Goal: Use online tool/utility: Utilize a website feature to perform a specific function

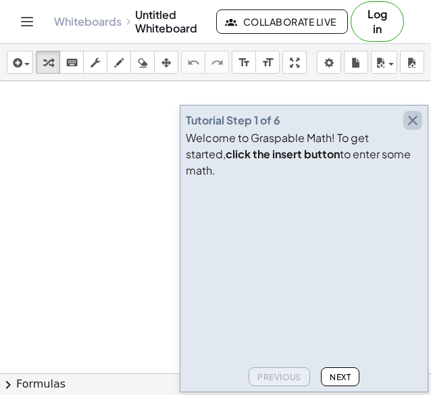
click at [414, 128] on icon "button" at bounding box center [413, 120] width 16 height 16
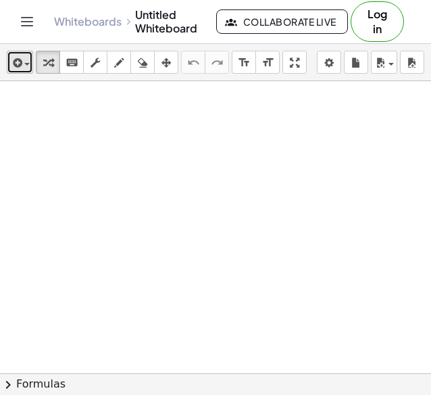
click at [12, 59] on icon "button" at bounding box center [16, 63] width 12 height 16
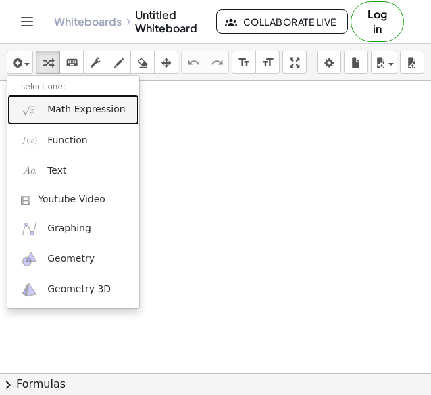
click at [78, 114] on span "Math Expression" at bounding box center [86, 110] width 78 height 14
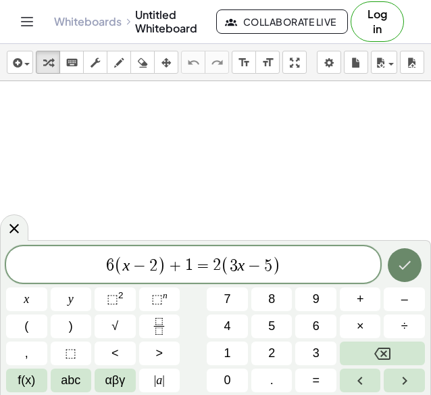
click at [400, 264] on icon "Done" at bounding box center [405, 265] width 16 height 16
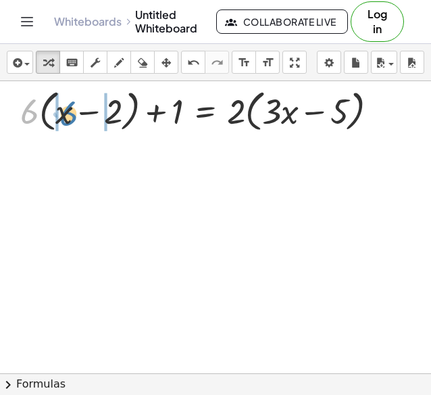
drag, startPoint x: 30, startPoint y: 116, endPoint x: 70, endPoint y: 118, distance: 39.2
click at [70, 118] on div at bounding box center [205, 109] width 383 height 51
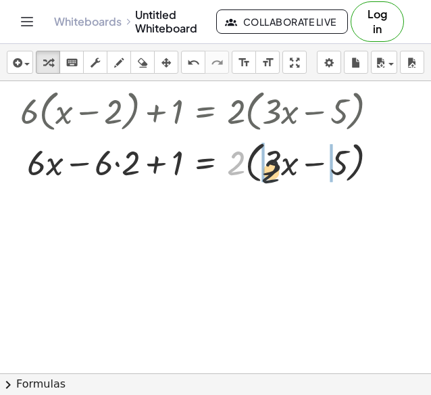
drag, startPoint x: 242, startPoint y: 164, endPoint x: 287, endPoint y: 167, distance: 45.4
click at [287, 167] on div at bounding box center [205, 160] width 383 height 51
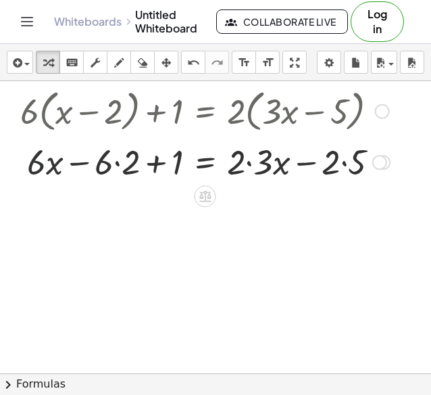
click at [35, 171] on div at bounding box center [205, 161] width 383 height 46
click at [118, 157] on div at bounding box center [205, 161] width 383 height 46
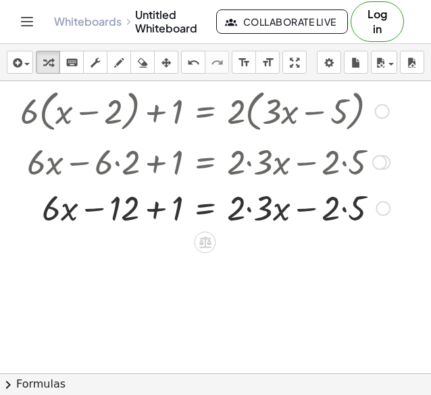
click at [253, 209] on div at bounding box center [205, 207] width 383 height 46
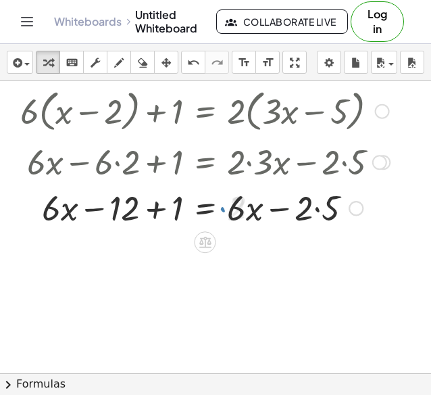
click at [316, 217] on div at bounding box center [205, 207] width 383 height 46
click at [150, 207] on div at bounding box center [205, 207] width 383 height 46
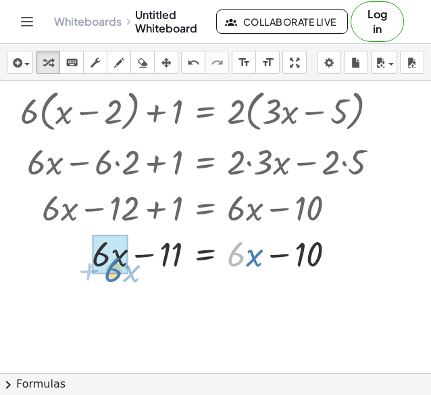
drag, startPoint x: 234, startPoint y: 265, endPoint x: 105, endPoint y: 276, distance: 129.5
click at [105, 276] on div "+ · 6 · ( + x − 2 ) + 1 = · 2 · ( + · 3 · x − 5 ) + · 6 · x − · 6 · 2 + 1 = · 2…" at bounding box center [200, 180] width 400 height 198
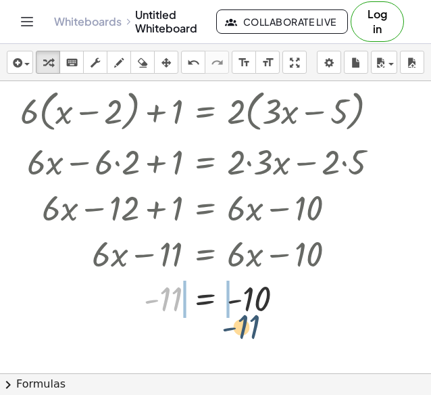
drag, startPoint x: 167, startPoint y: 291, endPoint x: 253, endPoint y: 318, distance: 90.4
click at [253, 318] on div at bounding box center [205, 298] width 383 height 45
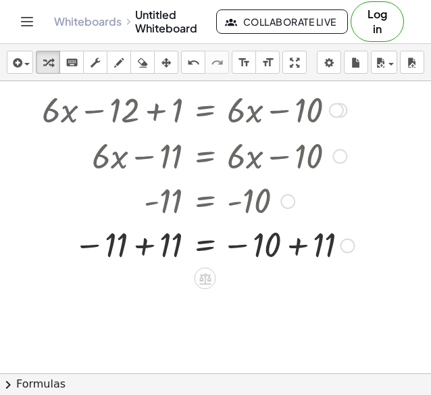
scroll to position [99, 0]
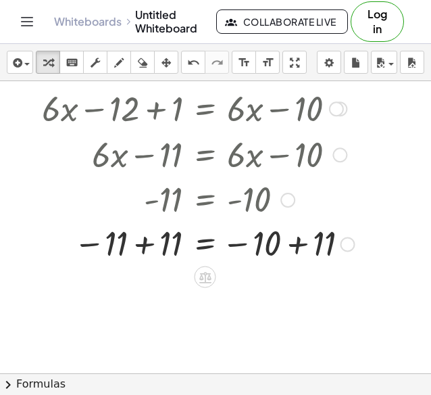
click at [307, 243] on div at bounding box center [205, 242] width 383 height 45
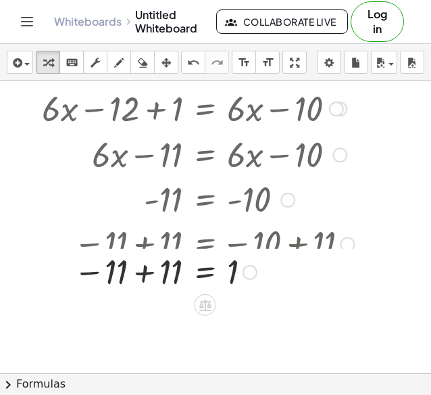
click at [205, 11] on div "+ · 6 · ( + x − 2 ) + 1 = · 2 · ( + · 3 · x − 5 ) + · 6 · x − · 6 · 2 + 1 = · 2…" at bounding box center [205, 11] width 0 height 0
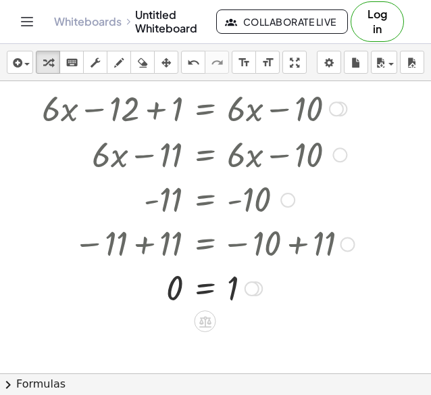
click at [57, 141] on div at bounding box center [205, 153] width 488 height 46
drag, startPoint x: 39, startPoint y: 126, endPoint x: 44, endPoint y: 95, distance: 31.4
click at [44, 95] on div at bounding box center [180, 107] width 433 height 46
drag, startPoint x: 49, startPoint y: 97, endPoint x: 61, endPoint y: 118, distance: 24.5
click at [60, 118] on div at bounding box center [180, 107] width 433 height 46
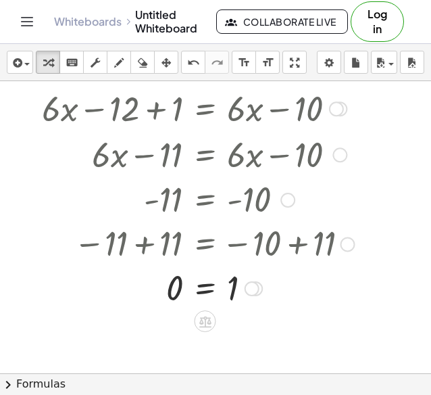
drag, startPoint x: 61, startPoint y: 114, endPoint x: 119, endPoint y: 139, distance: 62.4
click at [62, 114] on div at bounding box center [180, 107] width 433 height 46
click at [221, 227] on div at bounding box center [254, 242] width 481 height 45
drag, startPoint x: 243, startPoint y: 299, endPoint x: 246, endPoint y: 292, distance: 7.3
click at [244, 294] on div at bounding box center [205, 287] width 383 height 45
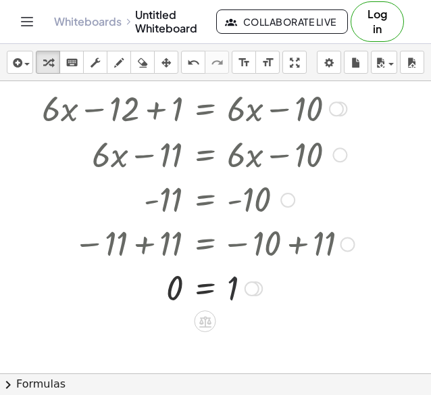
click at [257, 284] on div at bounding box center [252, 288] width 15 height 15
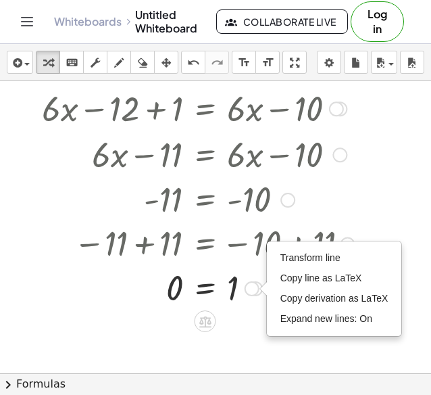
click at [257, 286] on div "Transform line Copy line as LaTeX Copy derivation as LaTeX Expand new lines: On" at bounding box center [252, 288] width 15 height 15
click at [246, 312] on div at bounding box center [215, 274] width 431 height 585
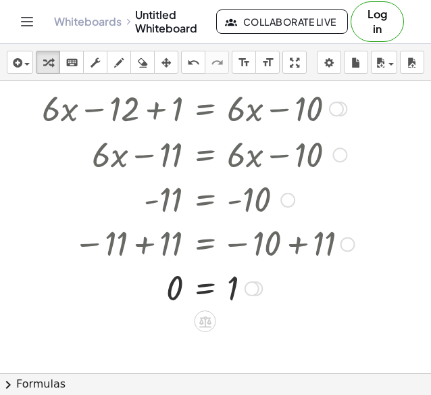
click at [73, 210] on div at bounding box center [205, 198] width 383 height 45
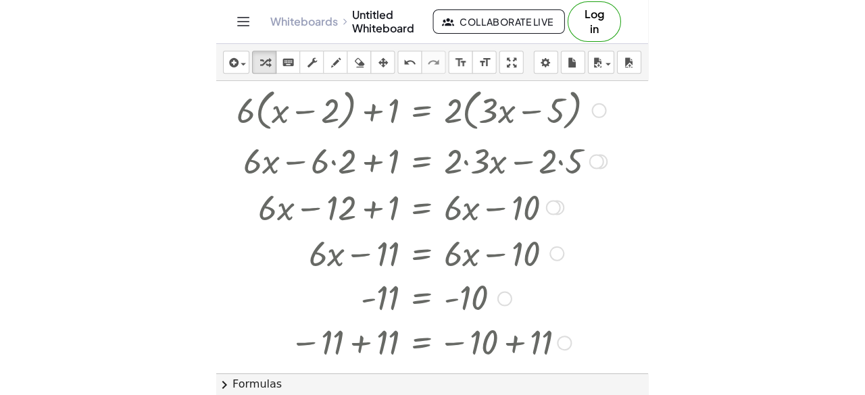
scroll to position [0, 0]
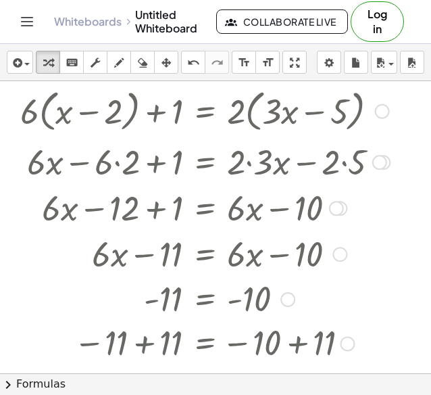
click at [16, 95] on div at bounding box center [10, 246] width 20 height 331
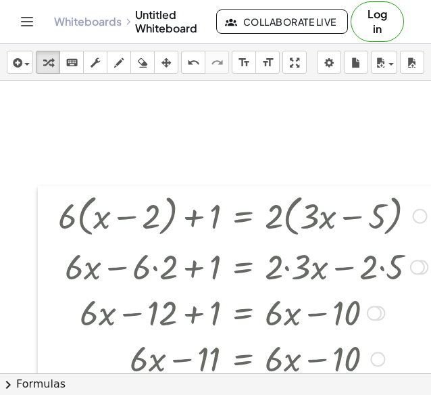
drag, startPoint x: 20, startPoint y: 99, endPoint x: 54, endPoint y: 200, distance: 107.1
click at [55, 201] on div at bounding box center [48, 351] width 20 height 331
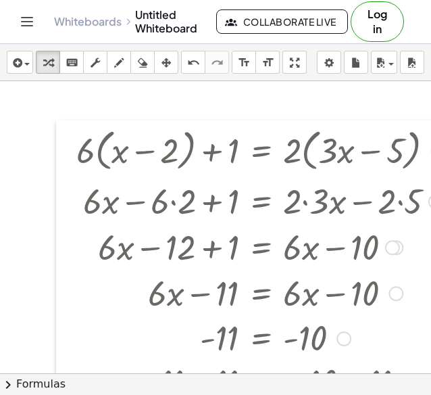
drag, startPoint x: 52, startPoint y: 199, endPoint x: 73, endPoint y: 136, distance: 66.3
click at [73, 136] on div at bounding box center [66, 285] width 20 height 331
click at [135, 66] on div "button" at bounding box center [143, 62] width 18 height 16
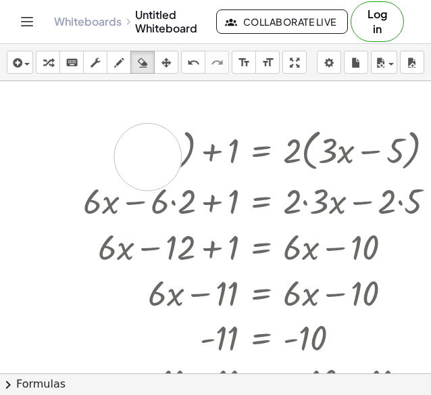
drag, startPoint x: 82, startPoint y: 130, endPoint x: 145, endPoint y: 155, distance: 67.4
click at [146, 155] on div at bounding box center [230, 373] width 460 height 585
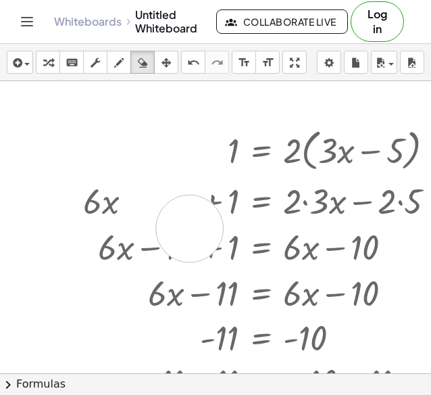
drag, startPoint x: 168, startPoint y: 153, endPoint x: 194, endPoint y: 235, distance: 85.1
click at [196, 235] on div at bounding box center [230, 373] width 460 height 585
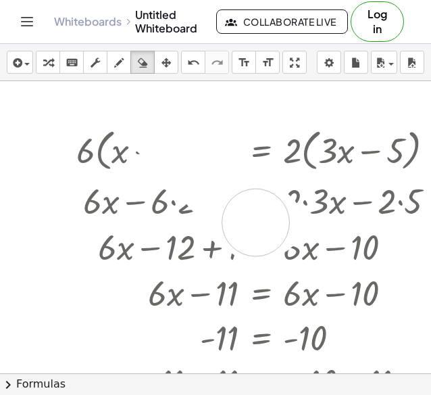
drag, startPoint x: 254, startPoint y: 226, endPoint x: 199, endPoint y: 216, distance: 55.7
click at [203, 218] on div at bounding box center [230, 373] width 460 height 585
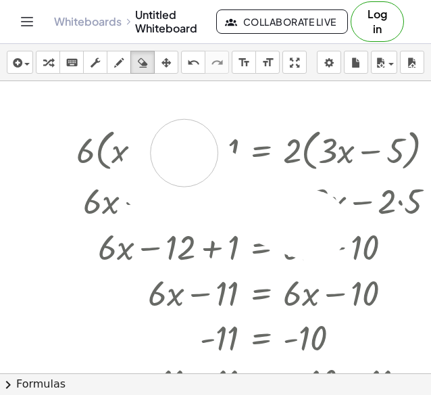
drag, startPoint x: 151, startPoint y: 177, endPoint x: 329, endPoint y: 204, distance: 179.8
click at [329, 204] on div at bounding box center [230, 373] width 460 height 585
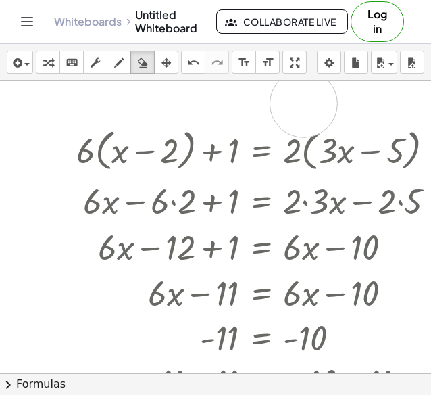
drag, startPoint x: 343, startPoint y: 102, endPoint x: 330, endPoint y: 205, distance: 103.6
click at [326, 203] on div at bounding box center [230, 373] width 460 height 585
drag, startPoint x: 335, startPoint y: 124, endPoint x: 380, endPoint y: 213, distance: 99.1
click at [386, 214] on div at bounding box center [230, 373] width 460 height 585
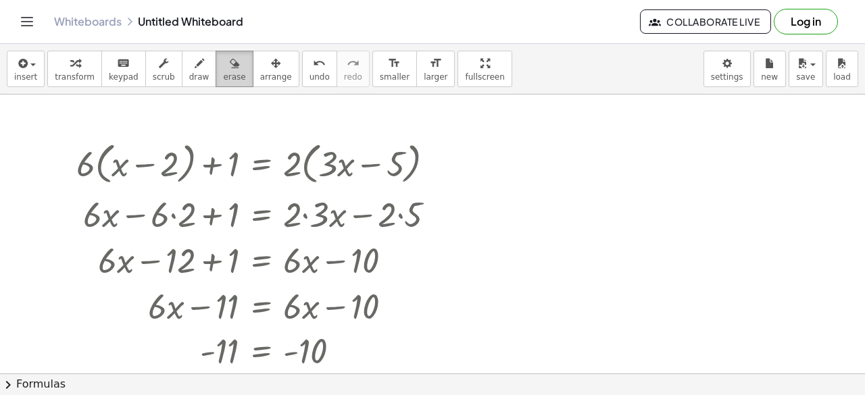
click at [223, 59] on div "button" at bounding box center [234, 63] width 22 height 16
click at [223, 75] on span "erase" at bounding box center [234, 76] width 22 height 9
click at [189, 80] on span "draw" at bounding box center [199, 76] width 20 height 9
click at [119, 194] on div at bounding box center [432, 374] width 865 height 559
click at [223, 66] on div "button" at bounding box center [234, 63] width 22 height 16
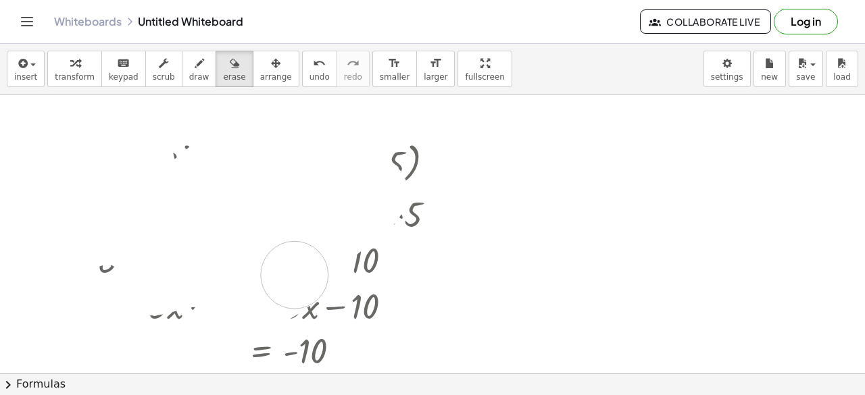
drag, startPoint x: 101, startPoint y: 222, endPoint x: 332, endPoint y: 257, distance: 233.9
click at [332, 257] on div at bounding box center [432, 374] width 865 height 559
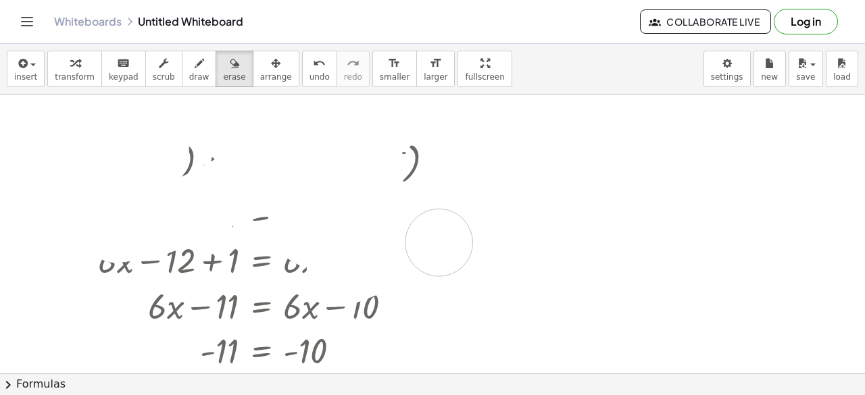
drag, startPoint x: 93, startPoint y: 172, endPoint x: 407, endPoint y: 257, distance: 324.9
click at [407, 257] on div at bounding box center [432, 374] width 865 height 559
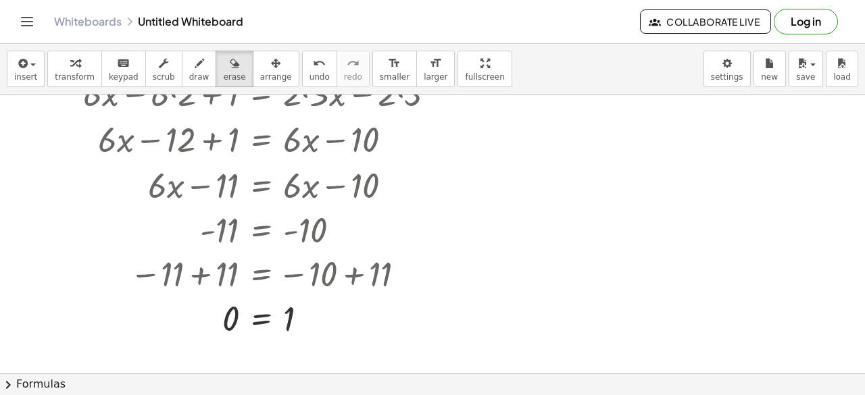
scroll to position [122, 0]
drag, startPoint x: 404, startPoint y: 324, endPoint x: 214, endPoint y: 318, distance: 190.0
click at [200, 324] on div at bounding box center [432, 252] width 865 height 559
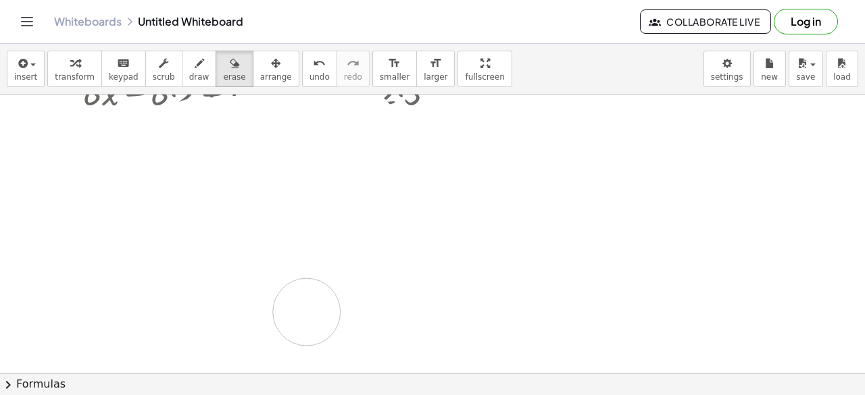
drag, startPoint x: 399, startPoint y: 316, endPoint x: 337, endPoint y: 307, distance: 62.7
click at [320, 310] on div at bounding box center [432, 252] width 865 height 559
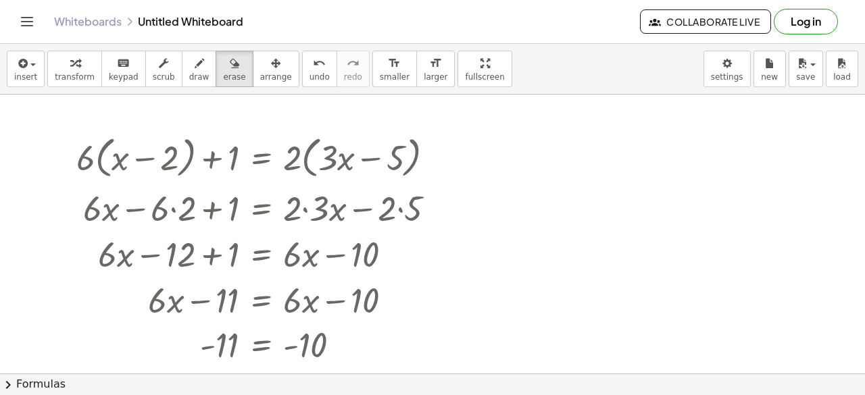
scroll to position [4, 0]
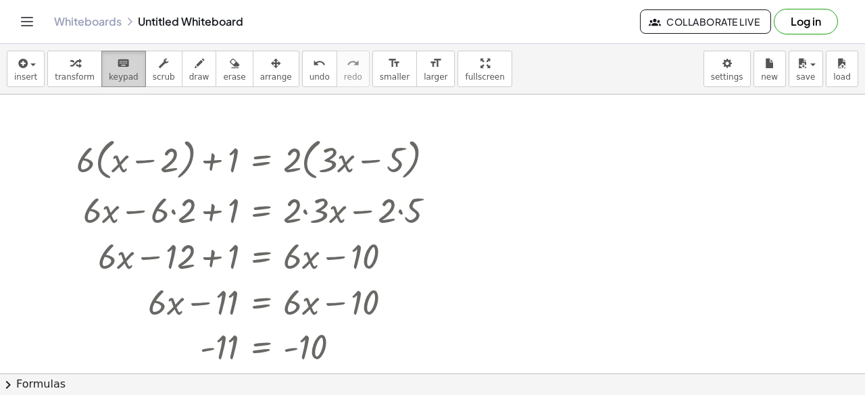
click at [101, 80] on button "keyboard keypad" at bounding box center [123, 69] width 45 height 36
click at [104, 166] on div at bounding box center [261, 158] width 383 height 51
drag, startPoint x: 88, startPoint y: 171, endPoint x: 85, endPoint y: 164, distance: 7.3
click at [85, 164] on div at bounding box center [261, 158] width 383 height 51
drag, startPoint x: 66, startPoint y: 117, endPoint x: 89, endPoint y: 147, distance: 38.1
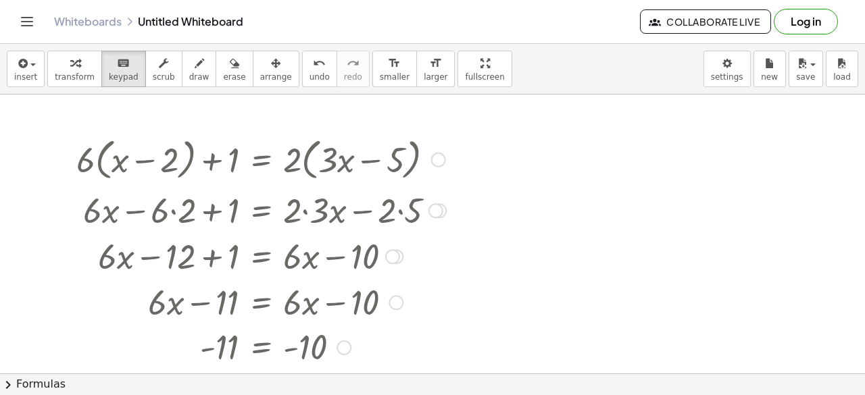
click at [88, 147] on div "+ · 6 · ( + x − 2 ) + 1 = · 2 · ( + · 3 · x − 5 ) + · 6 · x − · 6 · 2 + 1 = · 2…" at bounding box center [432, 370] width 865 height 559
click at [90, 126] on div at bounding box center [432, 370] width 865 height 559
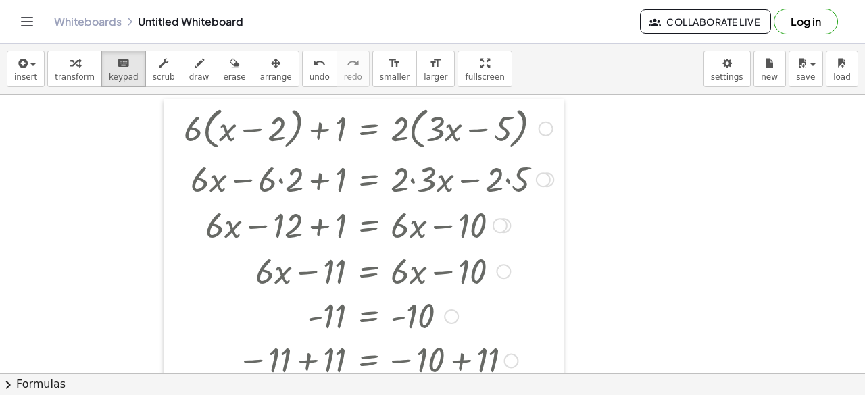
drag, startPoint x: 61, startPoint y: 132, endPoint x: 168, endPoint y: 101, distance: 111.9
click at [168, 101] on div at bounding box center [174, 264] width 20 height 331
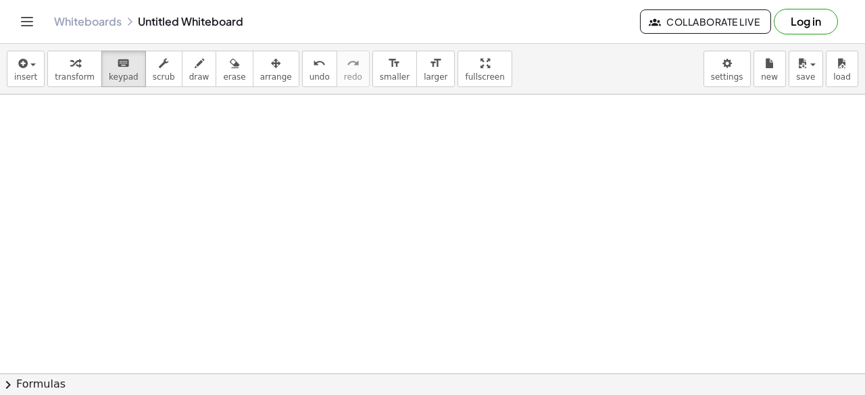
drag, startPoint x: 168, startPoint y: 101, endPoint x: 852, endPoint y: 422, distance: 754.9
click at [430, 394] on html "Graspable Math Activities Get Started Activity Bank Assigned Work Classes White…" at bounding box center [432, 197] width 865 height 395
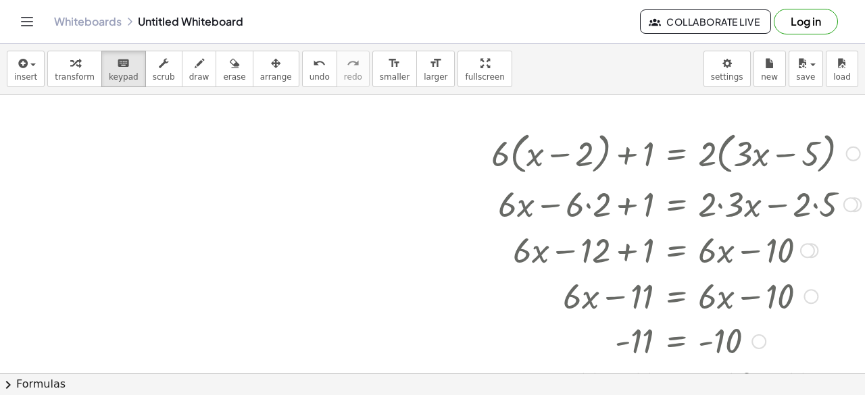
scroll to position [260, 376]
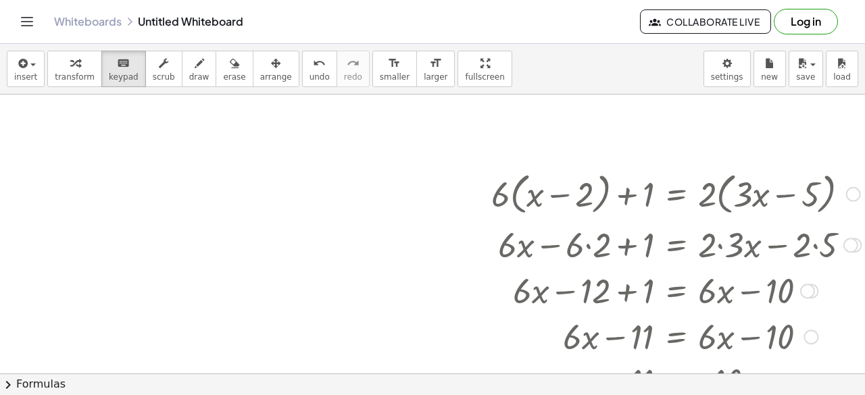
drag, startPoint x: 493, startPoint y: 184, endPoint x: 685, endPoint y: 270, distance: 210.0
click at [430, 194] on div "+ · 6 · ( + x − 2 ) + 1 = · 2 · ( + · 3 · x − 5 ) + · 6 · x − · 6 · 2 + 1 = · 2…" at bounding box center [676, 194] width 0 height 0
click at [430, 183] on div at bounding box center [676, 193] width 383 height 51
drag, startPoint x: 553, startPoint y: 170, endPoint x: 445, endPoint y: 153, distance: 109.5
click at [430, 153] on div "+ · 6 · ( + x − 2 ) + 1 = · 2 · ( + · 3 · x − 5 ) + · 6 · x − · 6 · 2 + 1 = · 2…" at bounding box center [249, 167] width 1250 height 664
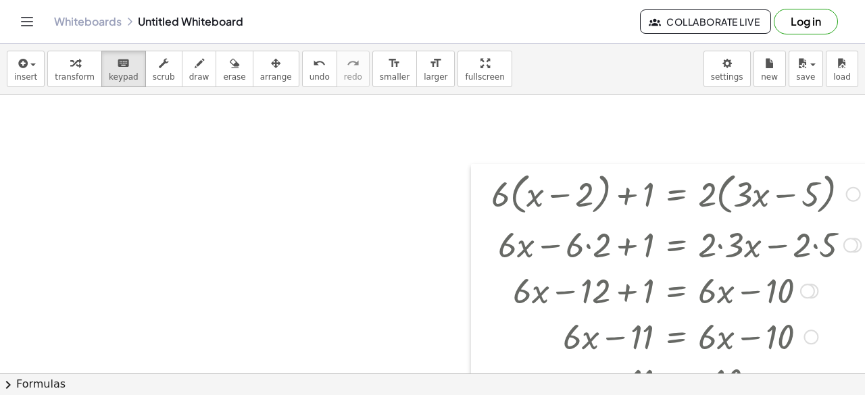
click at [430, 166] on div at bounding box center [481, 329] width 20 height 331
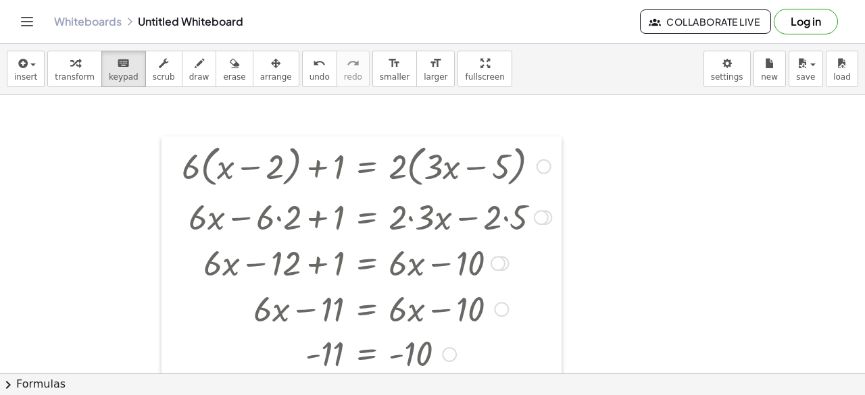
drag, startPoint x: 476, startPoint y: 166, endPoint x: 166, endPoint y: 141, distance: 311.3
click at [166, 141] on div at bounding box center [172, 302] width 20 height 331
click at [64, 74] on span "transform" at bounding box center [75, 76] width 40 height 9
click at [200, 143] on div at bounding box center [366, 165] width 383 height 51
click at [193, 140] on div at bounding box center [366, 165] width 383 height 51
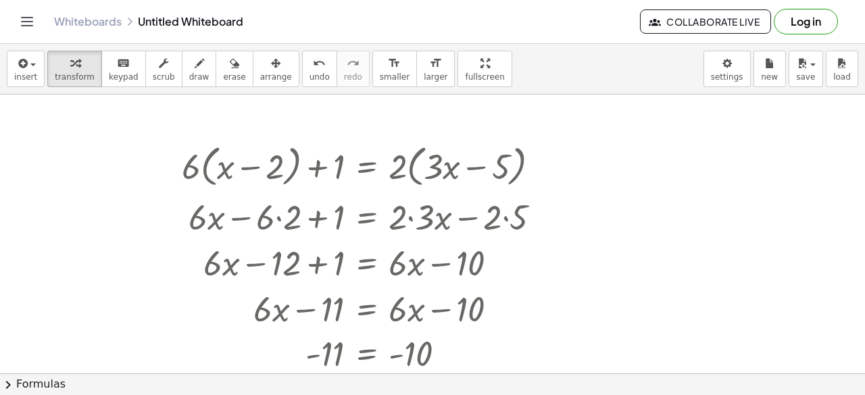
click at [170, 133] on div at bounding box center [249, 167] width 1250 height 664
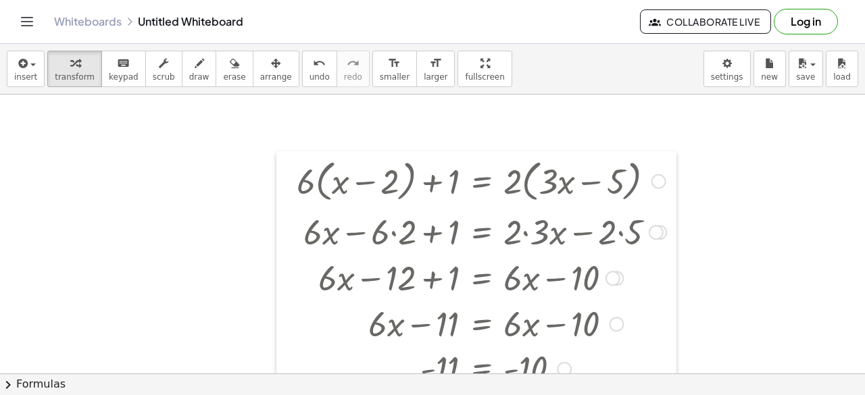
drag, startPoint x: 178, startPoint y: 141, endPoint x: 293, endPoint y: 155, distance: 115.8
click at [293, 155] on div at bounding box center [286, 316] width 20 height 331
click at [117, 68] on icon "keyboard" at bounding box center [123, 63] width 13 height 16
drag, startPoint x: 279, startPoint y: 169, endPoint x: 312, endPoint y: 156, distance: 34.9
click at [364, 171] on div "+ · 6 · ( + x − 2 ) + 1 = · 2 · ( + · 3 · x − 5 ) + · 6 · x − · 6 · 2 + 1 = · 2…" at bounding box center [249, 167] width 1250 height 664
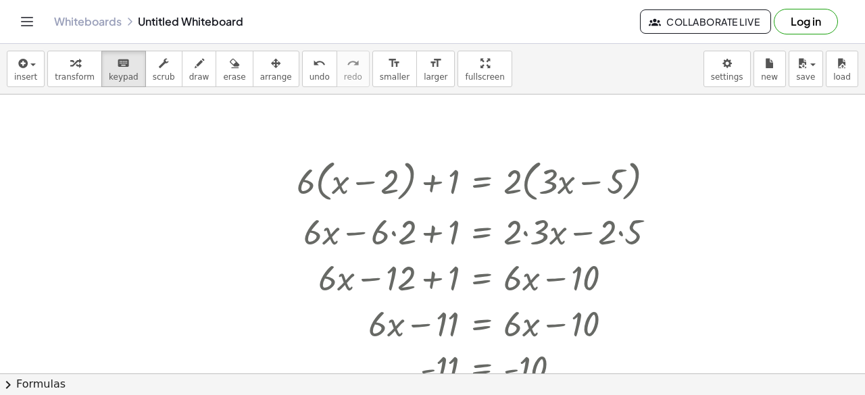
drag, startPoint x: 303, startPoint y: 156, endPoint x: 281, endPoint y: 187, distance: 37.7
click at [269, 199] on div "+ · 6 · ( + x − 2 ) + 1 = · 2 · ( + · 3 · x − 5 ) + · 6 · x − · 6 · 2 + 1 = · 2…" at bounding box center [249, 167] width 1250 height 664
click at [257, 54] on button "arrange" at bounding box center [276, 69] width 47 height 36
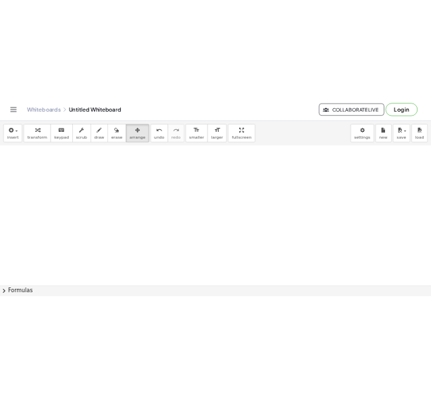
scroll to position [0, 376]
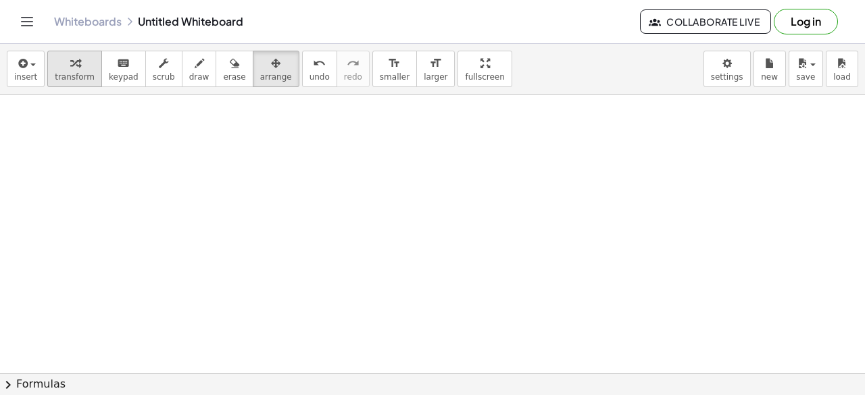
click at [58, 61] on div "button" at bounding box center [75, 63] width 40 height 16
click at [32, 74] on span "insert" at bounding box center [25, 76] width 23 height 9
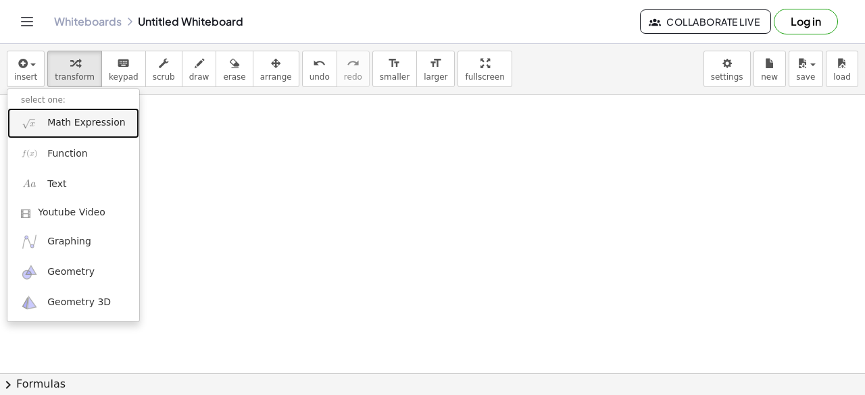
click at [91, 128] on span "Math Expression" at bounding box center [86, 123] width 78 height 14
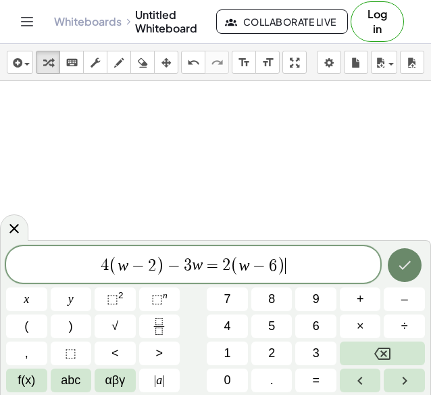
click at [405, 260] on icon "Done" at bounding box center [405, 265] width 16 height 16
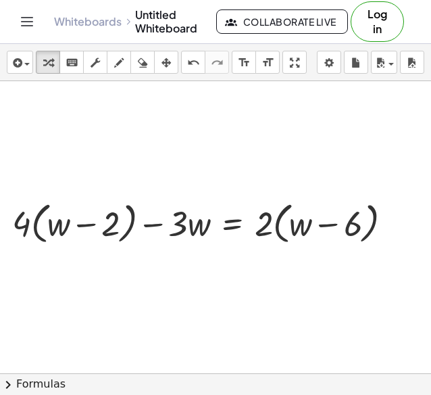
scroll to position [0, 0]
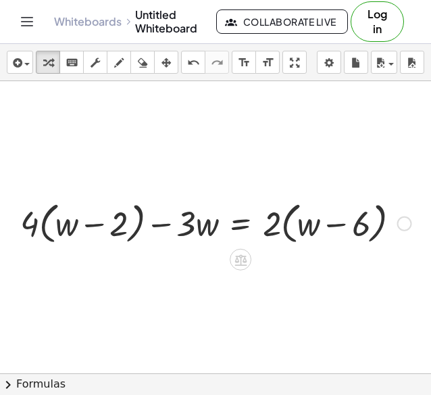
click at [199, 224] on div at bounding box center [216, 222] width 405 height 51
drag, startPoint x: 161, startPoint y: 196, endPoint x: 143, endPoint y: 135, distance: 63.3
click at [135, 237] on div at bounding box center [216, 222] width 405 height 51
click at [69, 193] on div "+ · 4 · ( + w − 2 ) − · 3 · w = · 2 · ( + w − 6 )" at bounding box center [211, 222] width 422 height 58
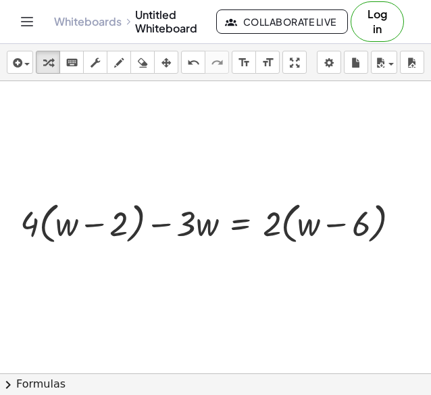
drag, startPoint x: 288, startPoint y: 55, endPoint x: 289, endPoint y: 114, distance: 58.8
click at [289, 114] on div "insert select one: Math Expression Function Text Youtube Video Graphing Geometr…" at bounding box center [215, 219] width 431 height 351
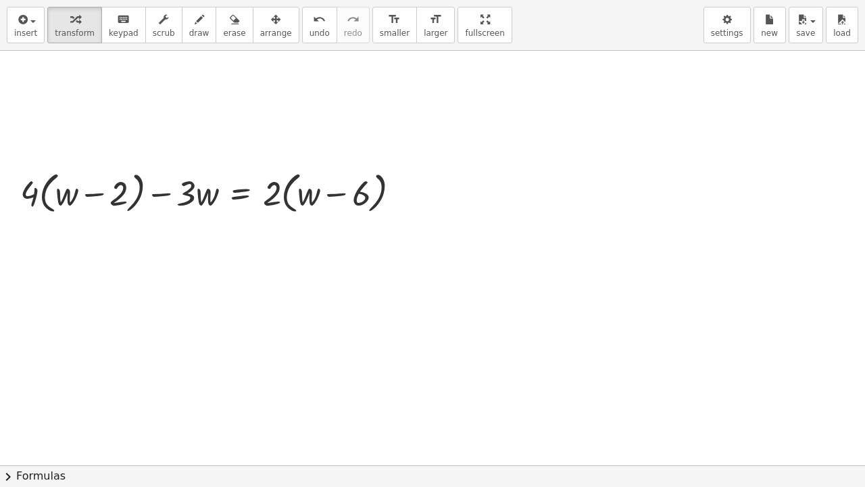
drag, startPoint x: 456, startPoint y: 20, endPoint x: 455, endPoint y: -39, distance: 58.8
click at [430, 0] on html "Graspable Math Activities Get Started Activity Bank Assigned Work Classes White…" at bounding box center [432, 243] width 865 height 487
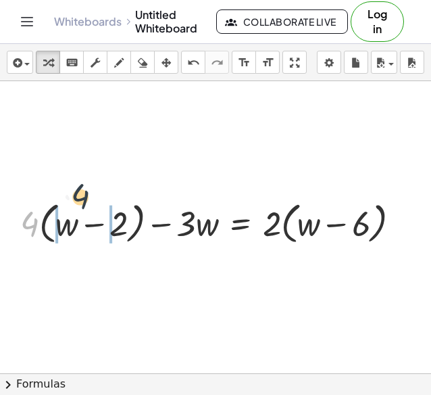
drag, startPoint x: 24, startPoint y: 224, endPoint x: 83, endPoint y: 201, distance: 62.9
click at [83, 201] on div at bounding box center [216, 222] width 405 height 51
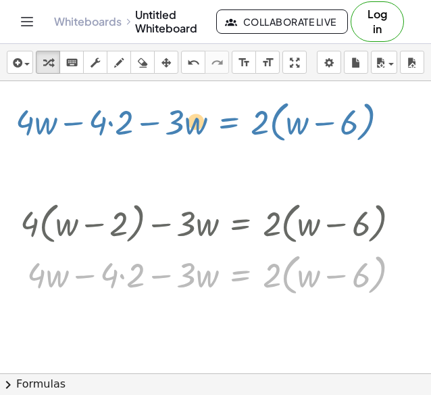
drag, startPoint x: 264, startPoint y: 273, endPoint x: 252, endPoint y: 122, distance: 151.1
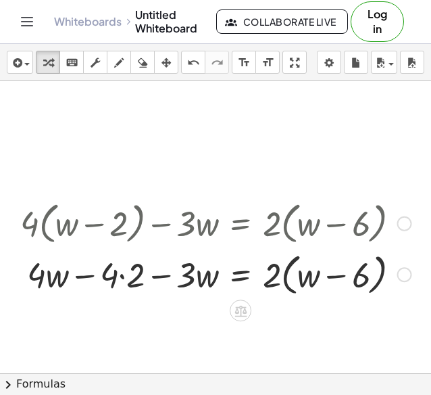
click at [221, 204] on div at bounding box center [216, 222] width 405 height 51
click at [164, 220] on div at bounding box center [216, 222] width 405 height 51
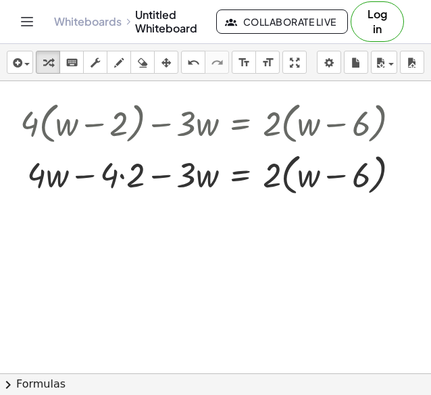
scroll to position [100, 0]
drag, startPoint x: 274, startPoint y: 176, endPoint x: 323, endPoint y: 174, distance: 48.7
click at [323, 174] on div at bounding box center [216, 172] width 405 height 51
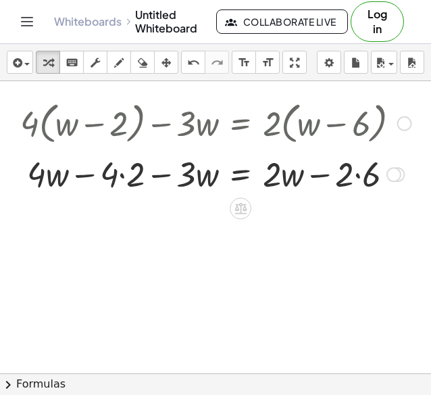
click at [362, 159] on div at bounding box center [216, 173] width 405 height 46
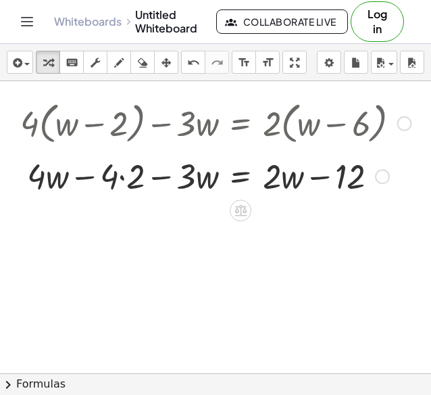
click at [124, 178] on div at bounding box center [224, 173] width 420 height 46
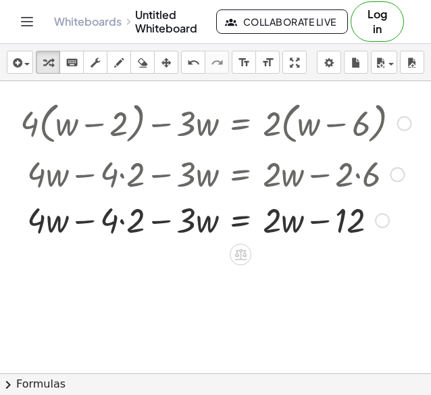
click at [131, 220] on div at bounding box center [216, 219] width 405 height 46
click at [187, 218] on div at bounding box center [216, 219] width 405 height 46
click at [100, 227] on div at bounding box center [216, 219] width 405 height 46
click at [134, 222] on div at bounding box center [216, 219] width 405 height 46
click at [284, 226] on div at bounding box center [216, 219] width 405 height 46
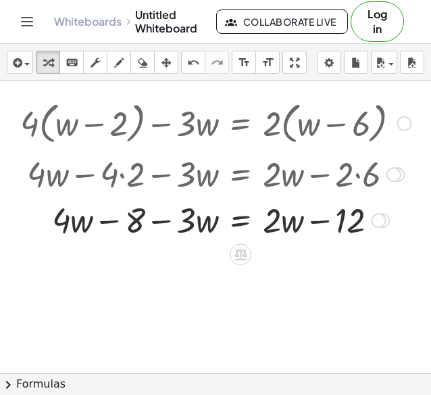
click at [337, 225] on div at bounding box center [216, 219] width 405 height 46
click at [145, 226] on div at bounding box center [216, 219] width 405 height 46
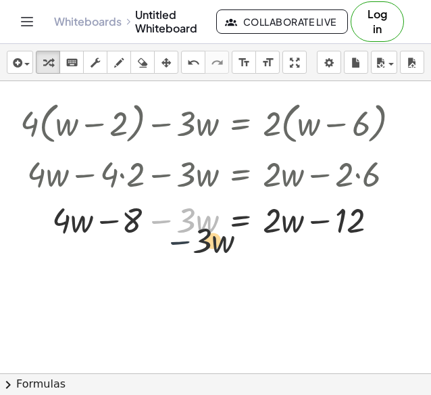
drag, startPoint x: 145, startPoint y: 226, endPoint x: 168, endPoint y: 250, distance: 32.5
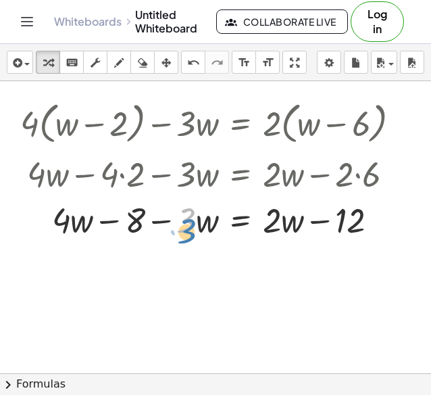
drag, startPoint x: 179, startPoint y: 229, endPoint x: 173, endPoint y: 233, distance: 7.3
click at [174, 233] on div at bounding box center [216, 219] width 405 height 46
click at [280, 238] on div at bounding box center [216, 219] width 405 height 46
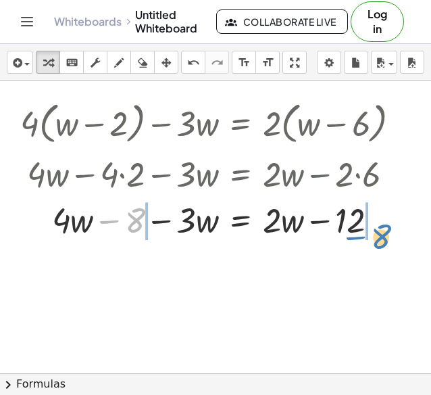
drag, startPoint x: 131, startPoint y: 220, endPoint x: 377, endPoint y: 236, distance: 246.5
click at [377, 236] on div at bounding box center [216, 219] width 405 height 46
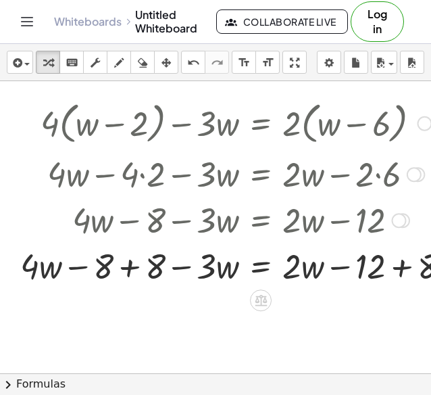
click at [126, 266] on div at bounding box center [241, 265] width 455 height 46
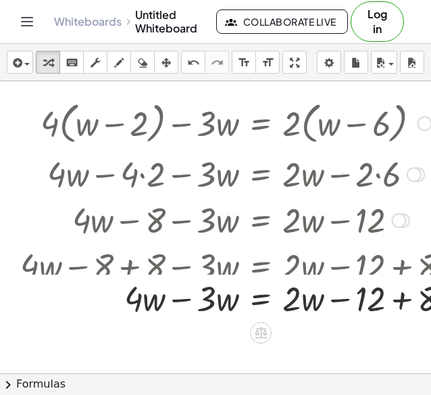
scroll to position [100, 81]
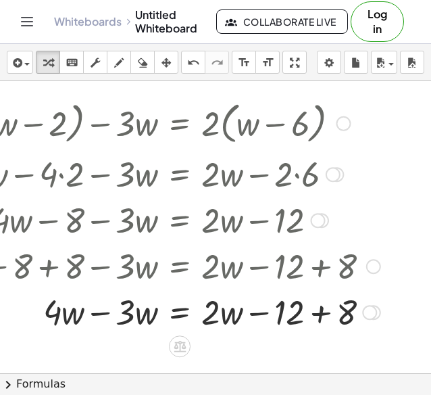
click at [309, 305] on div at bounding box center [159, 311] width 455 height 46
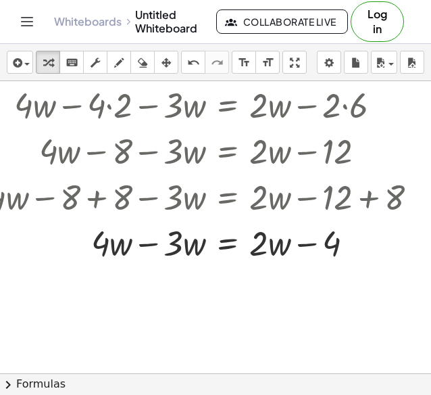
scroll to position [169, 32]
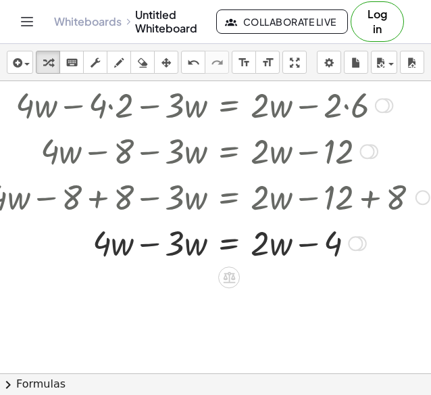
click at [153, 252] on div at bounding box center [209, 242] width 455 height 46
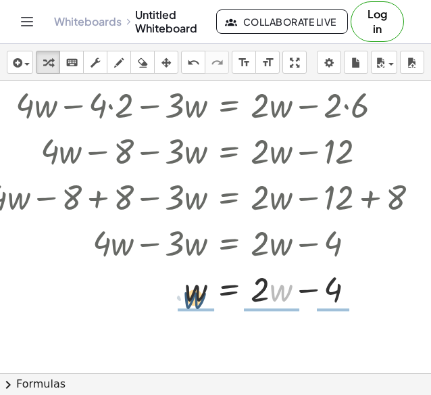
drag, startPoint x: 276, startPoint y: 303, endPoint x: 191, endPoint y: 312, distance: 85.6
click at [191, 312] on div "+ · 4 · ( + w − 2 ) − · 3 · w = · 2 · ( + w − 6 ) + · 4 · w − · 4 · 2 − · 3 · w…" at bounding box center [204, 169] width 472 height 290
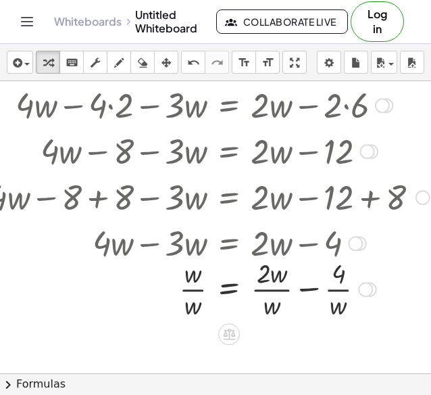
click at [232, 299] on div at bounding box center [209, 288] width 455 height 68
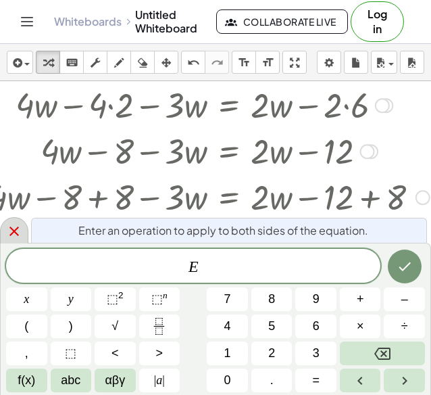
click at [16, 224] on icon at bounding box center [14, 231] width 16 height 16
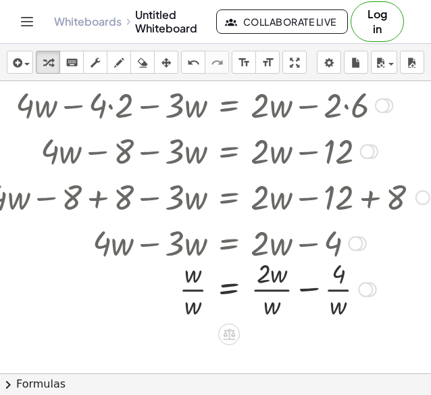
click at [239, 287] on div at bounding box center [209, 288] width 455 height 68
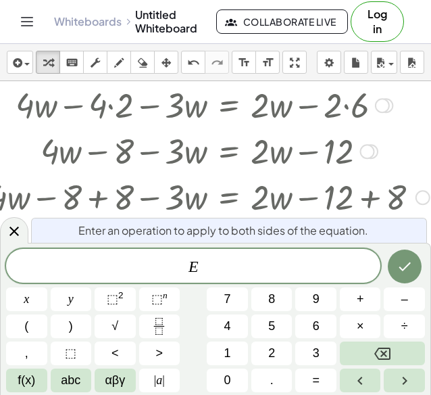
drag, startPoint x: 10, startPoint y: 223, endPoint x: 17, endPoint y: 226, distance: 7.6
click at [11, 225] on div at bounding box center [14, 230] width 28 height 26
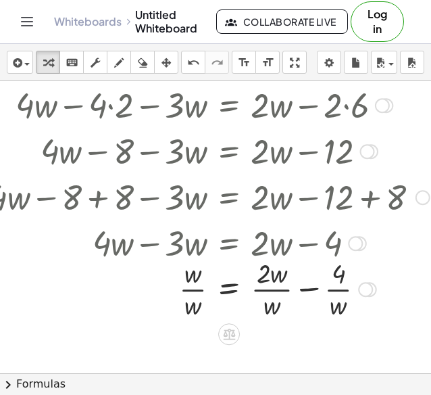
click at [276, 286] on div at bounding box center [209, 288] width 455 height 68
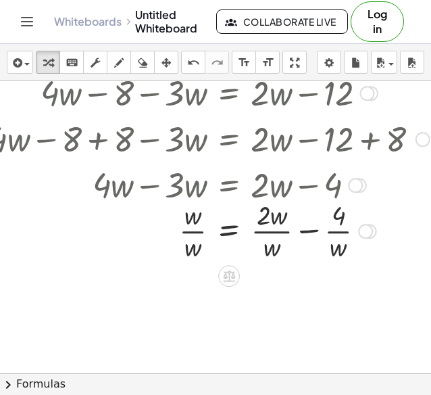
click at [337, 224] on div at bounding box center [209, 230] width 455 height 68
drag, startPoint x: 203, startPoint y: 230, endPoint x: 191, endPoint y: 252, distance: 24.8
click at [368, 233] on div at bounding box center [365, 231] width 15 height 15
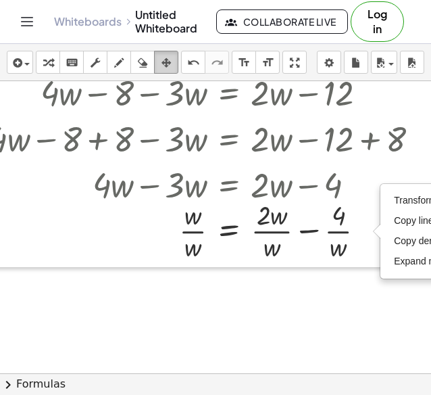
click at [175, 63] on button "arrange" at bounding box center [166, 62] width 24 height 23
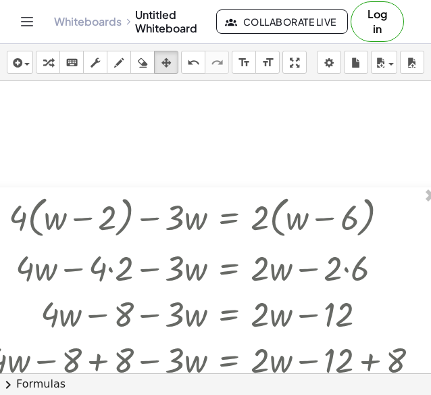
click at [337, 214] on div at bounding box center [204, 337] width 472 height 301
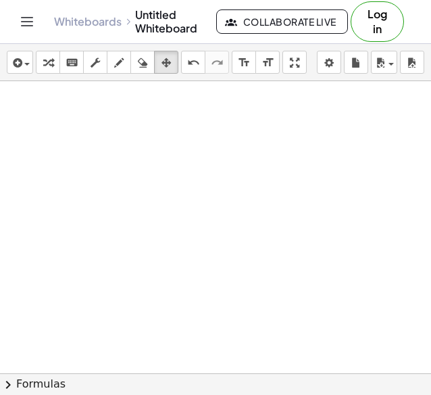
scroll to position [2, 0]
click at [45, 62] on icon "button" at bounding box center [47, 63] width 9 height 16
click at [26, 58] on div "button" at bounding box center [20, 62] width 20 height 16
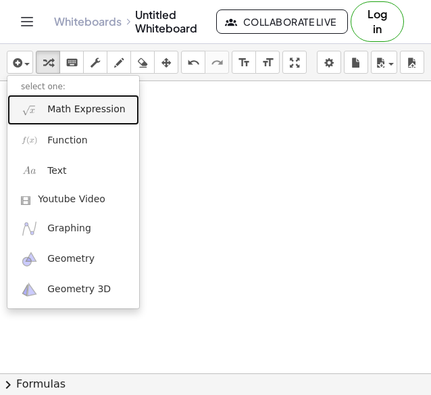
click at [89, 120] on link "Math Expression" at bounding box center [73, 110] width 132 height 30
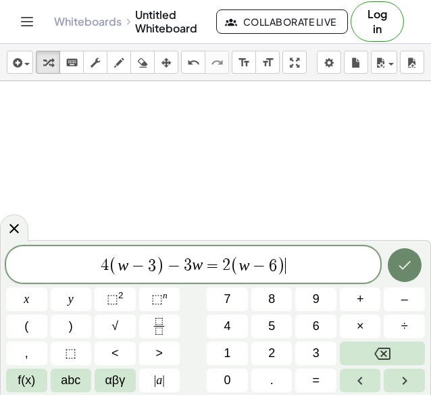
click at [407, 271] on icon "Done" at bounding box center [405, 265] width 16 height 16
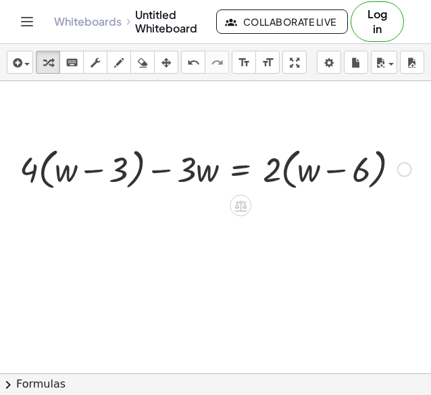
scroll to position [58, 0]
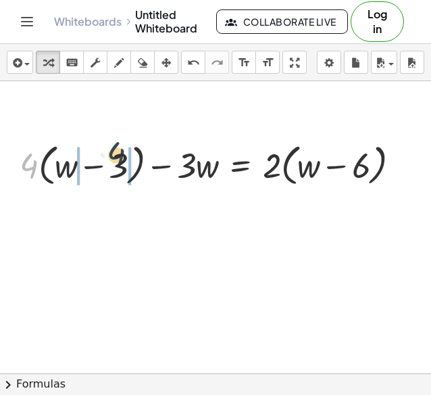
drag, startPoint x: 32, startPoint y: 166, endPoint x: 118, endPoint y: 158, distance: 85.5
click at [118, 159] on div at bounding box center [215, 164] width 405 height 51
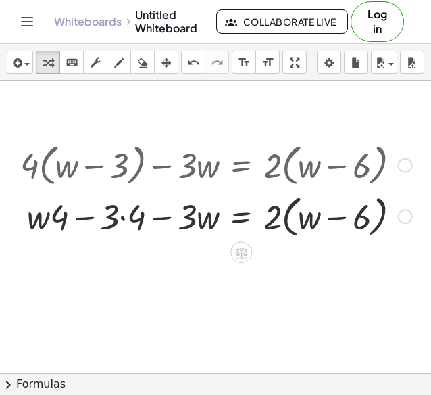
drag, startPoint x: 266, startPoint y: 163, endPoint x: 306, endPoint y: 174, distance: 41.3
click at [306, 174] on div at bounding box center [216, 164] width 405 height 51
drag, startPoint x: 270, startPoint y: 220, endPoint x: 362, endPoint y: 222, distance: 91.3
click at [364, 224] on div at bounding box center [216, 214] width 405 height 51
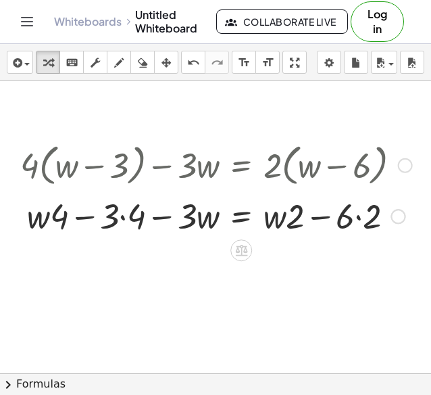
click at [358, 220] on div at bounding box center [216, 215] width 405 height 46
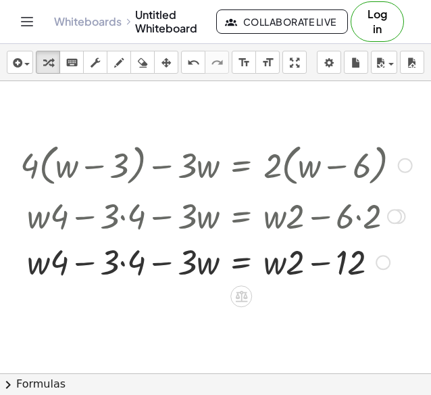
click at [118, 253] on div at bounding box center [216, 261] width 405 height 46
click at [127, 264] on div at bounding box center [216, 261] width 405 height 46
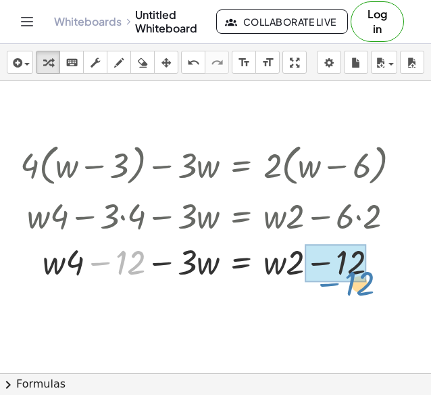
drag, startPoint x: 134, startPoint y: 269, endPoint x: 363, endPoint y: 291, distance: 230.1
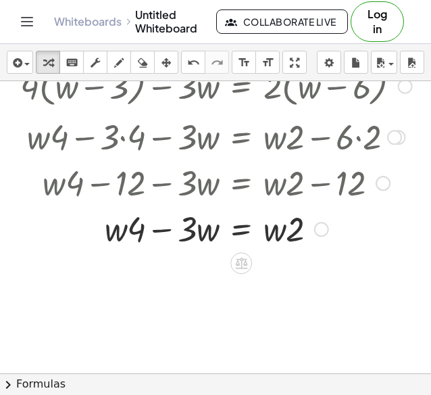
scroll to position [138, 0]
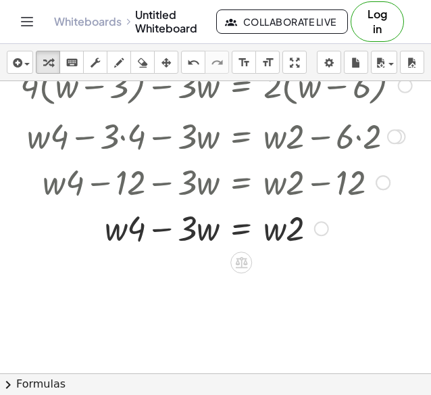
click at [168, 228] on div at bounding box center [216, 227] width 405 height 46
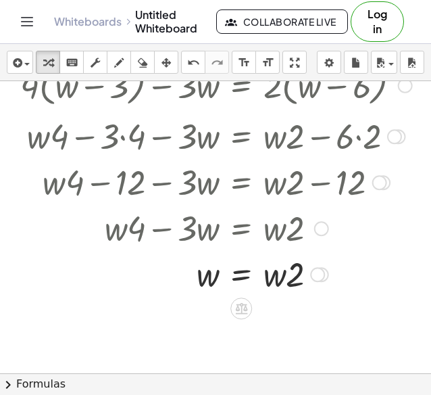
click at [323, 274] on div at bounding box center [317, 274] width 15 height 15
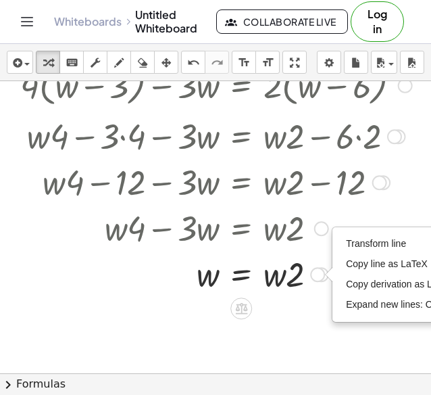
click at [289, 282] on div at bounding box center [216, 273] width 405 height 46
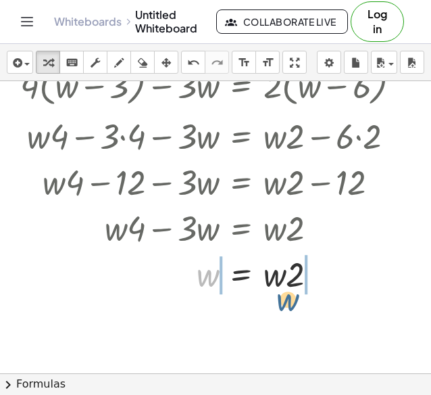
drag, startPoint x: 214, startPoint y: 281, endPoint x: 297, endPoint y: 303, distance: 85.9
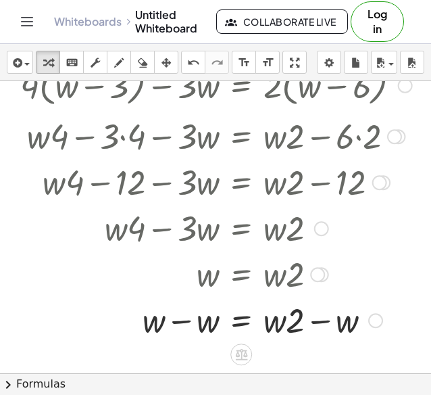
click at [205, 328] on div at bounding box center [216, 319] width 405 height 46
click at [316, 327] on div at bounding box center [216, 319] width 405 height 46
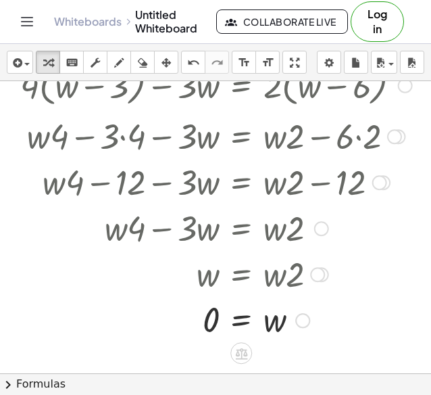
click at [274, 326] on div at bounding box center [216, 319] width 405 height 45
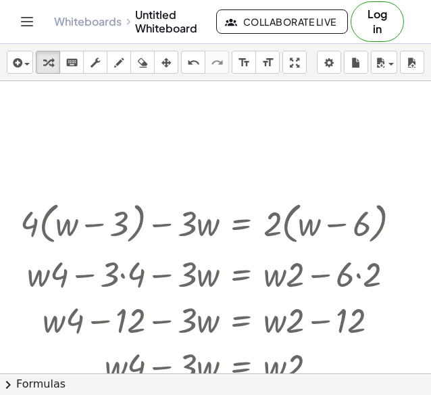
drag, startPoint x: 295, startPoint y: 59, endPoint x: 295, endPoint y: 118, distance: 58.8
click at [295, 118] on div "insert select one: Math Expression Function Text Youtube Video Graphing Geometr…" at bounding box center [215, 219] width 431 height 351
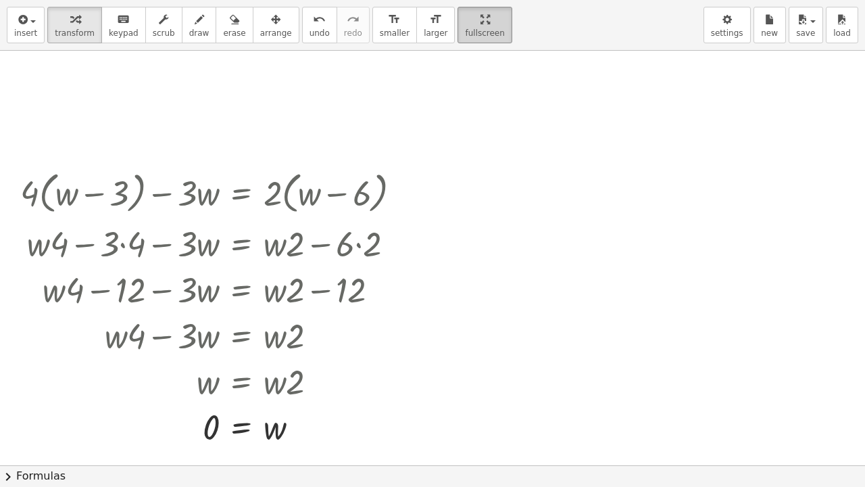
drag, startPoint x: 445, startPoint y: 14, endPoint x: 445, endPoint y: -45, distance: 58.8
click at [430, 0] on html "Graspable Math Activities Get Started Activity Bank Assigned Work Classes White…" at bounding box center [432, 243] width 865 height 487
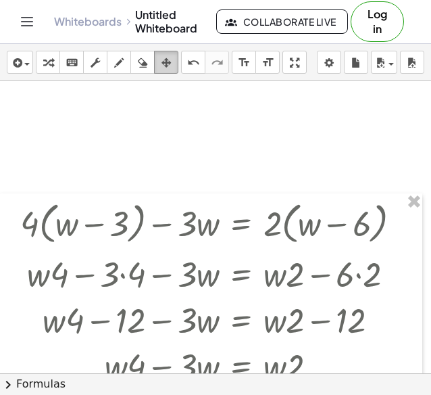
click at [169, 63] on icon "button" at bounding box center [166, 63] width 9 height 16
